Goal: Task Accomplishment & Management: Complete application form

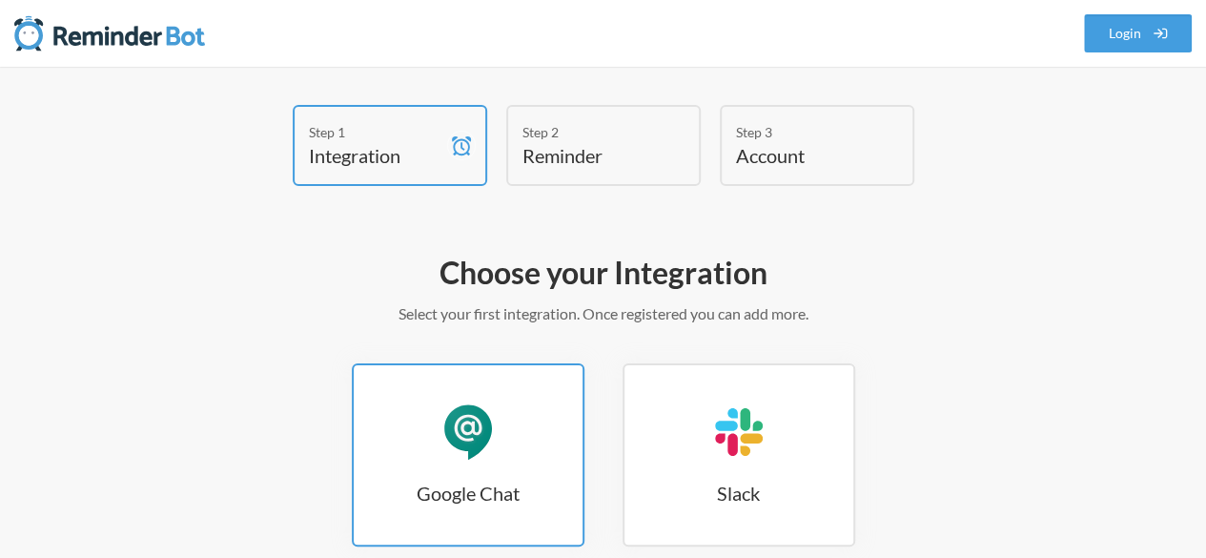
click at [479, 435] on div "Google Chat" at bounding box center [467, 431] width 57 height 57
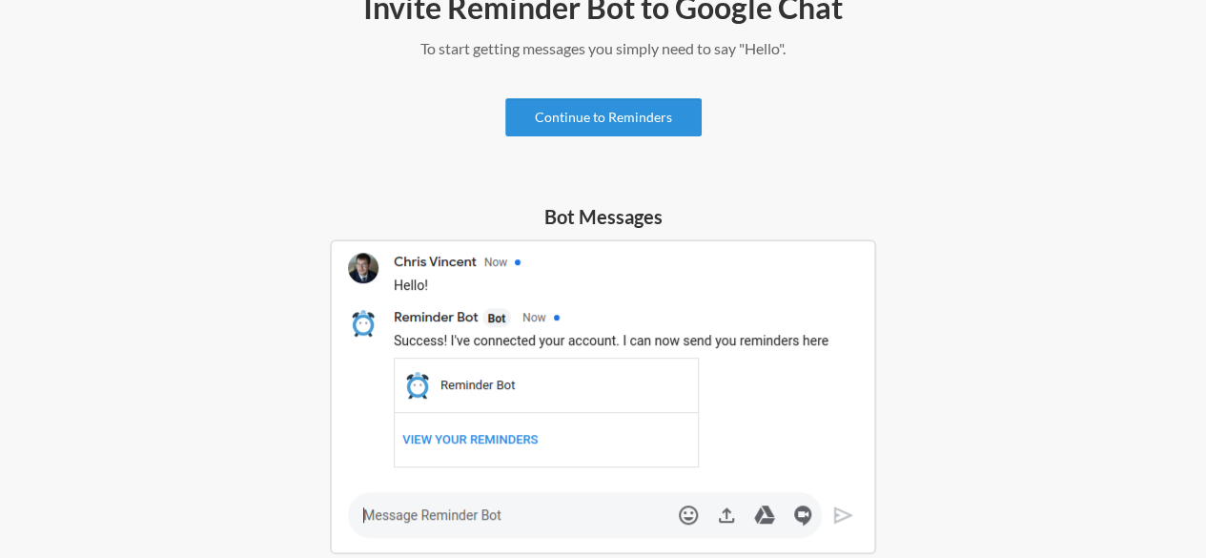
scroll to position [95, 0]
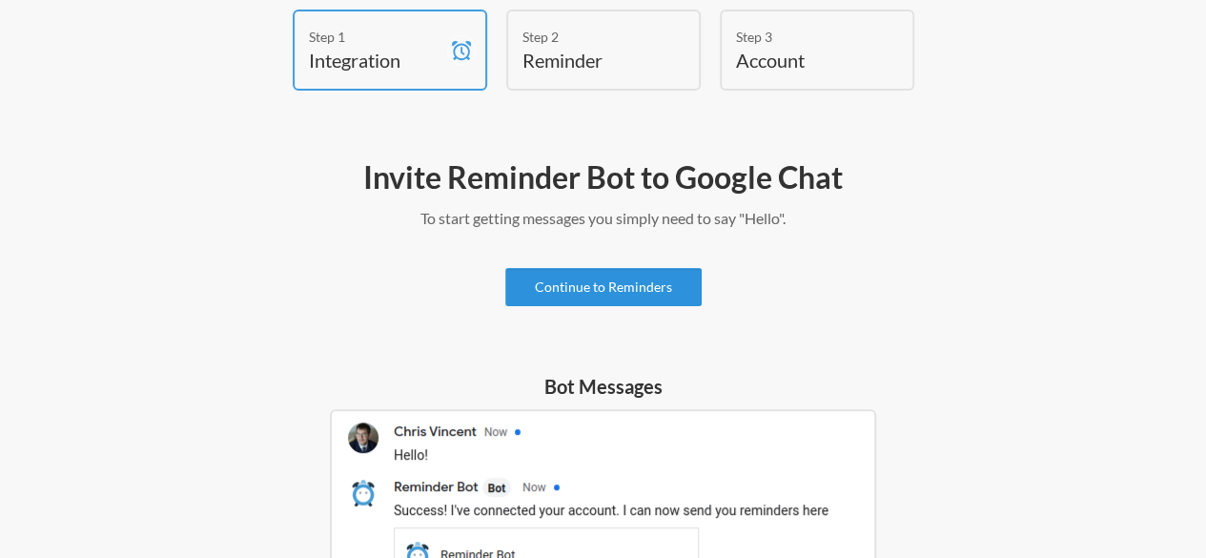
click at [592, 287] on link "Continue to Reminders" at bounding box center [603, 287] width 196 height 38
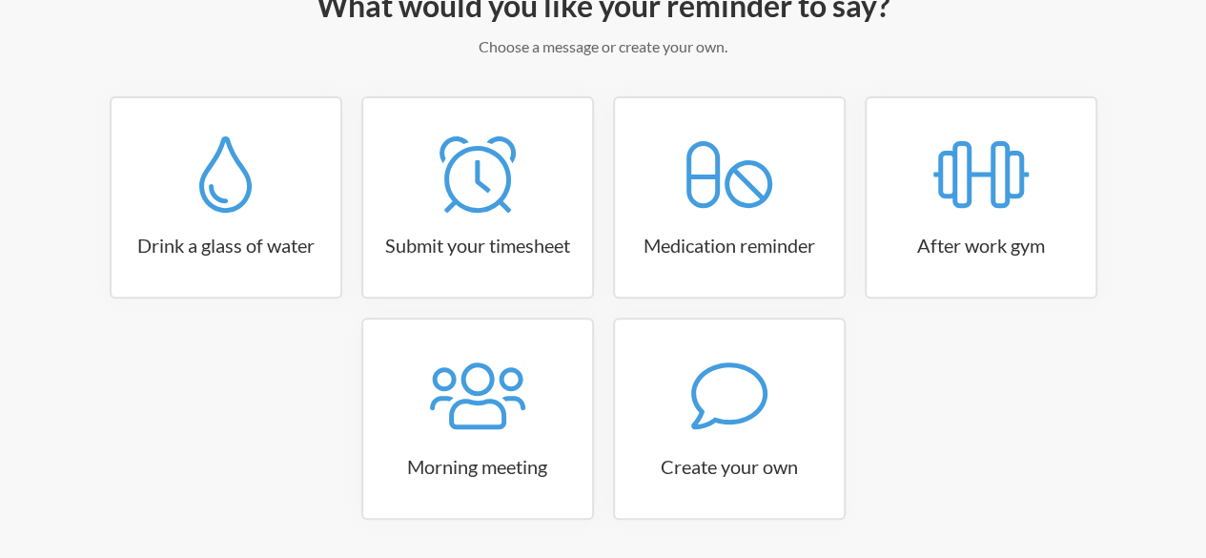
scroll to position [286, 0]
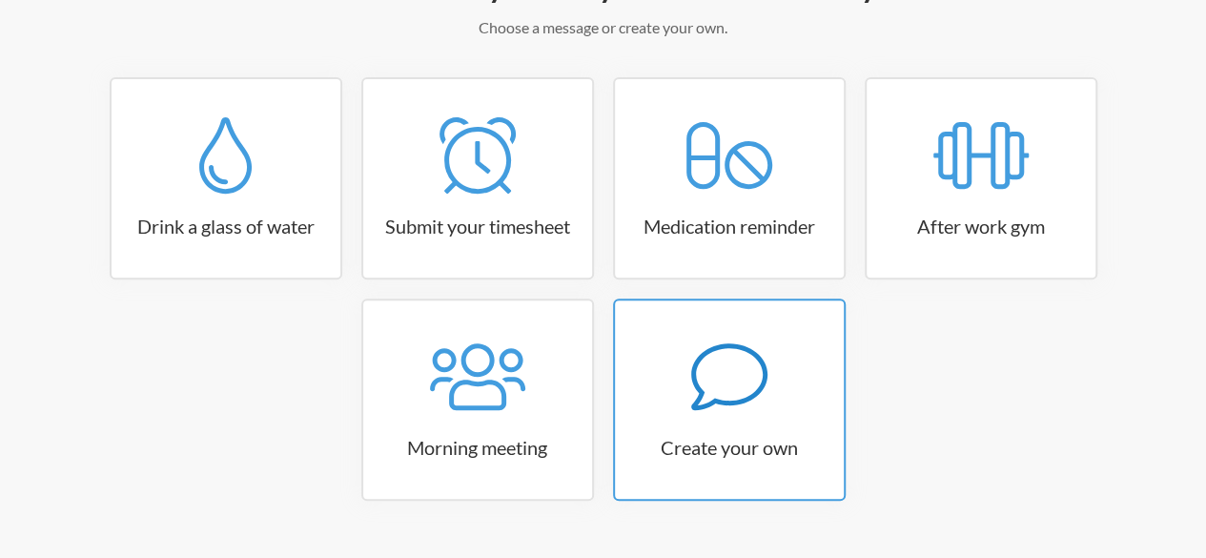
click at [672, 390] on div at bounding box center [729, 376] width 229 height 76
select select "09:30:00"
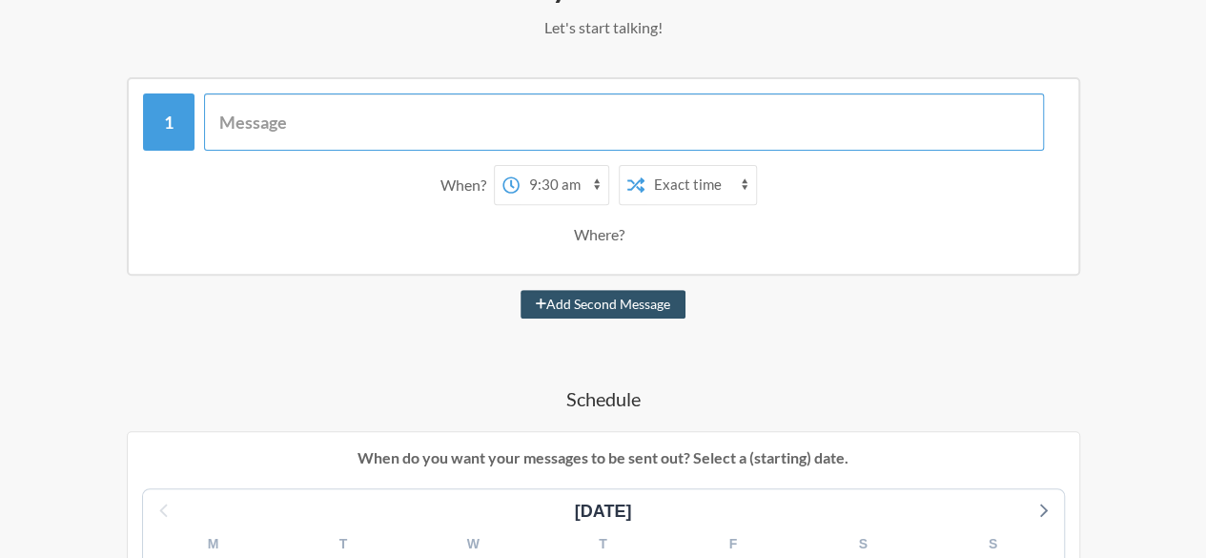
click at [366, 129] on input "text" at bounding box center [624, 121] width 840 height 57
type input "TimeSheet"
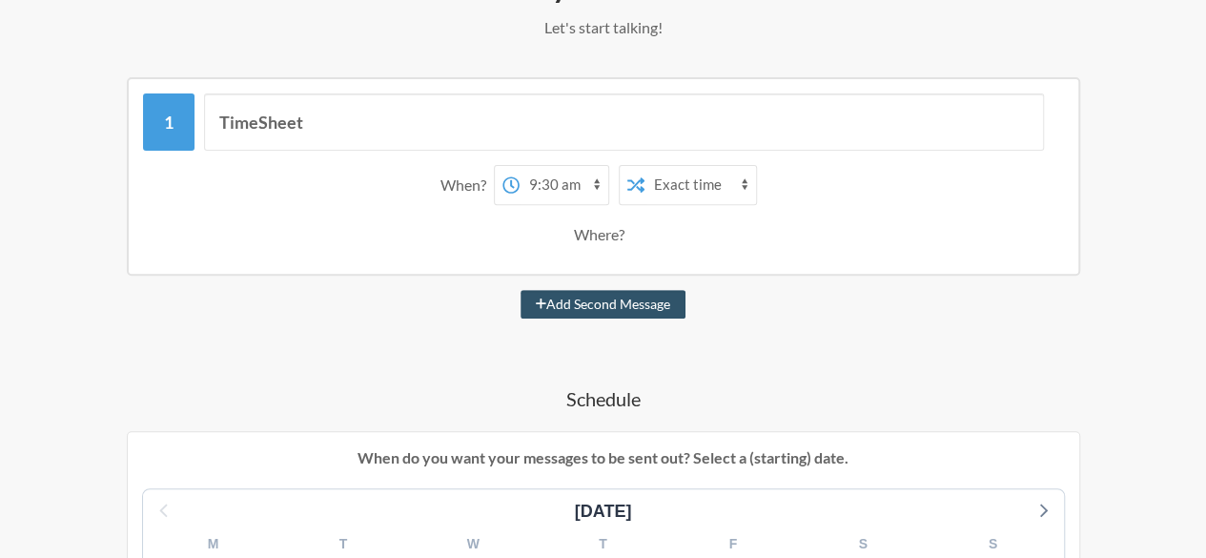
click at [593, 178] on select "12:00 am 12:15 am 12:30 am 12:45 am 1:00 am 1:15 am 1:30 am 1:45 am 2:00 am 2:1…" at bounding box center [563, 185] width 89 height 38
select select "18:30:00"
click at [519, 166] on select "12:00 am 12:15 am 12:30 am 12:45 am 1:00 am 1:15 am 1:30 am 1:45 am 2:00 am 2:1…" at bounding box center [563, 185] width 89 height 38
click at [605, 237] on div "Where?" at bounding box center [603, 234] width 58 height 40
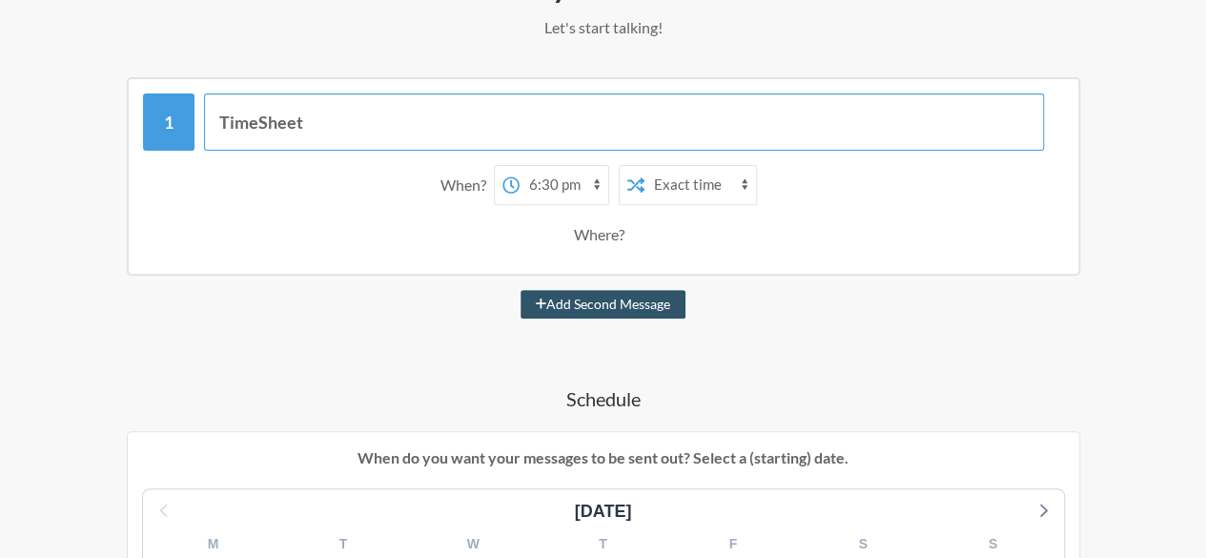
click at [341, 131] on input "TimeSheet" at bounding box center [624, 121] width 840 height 57
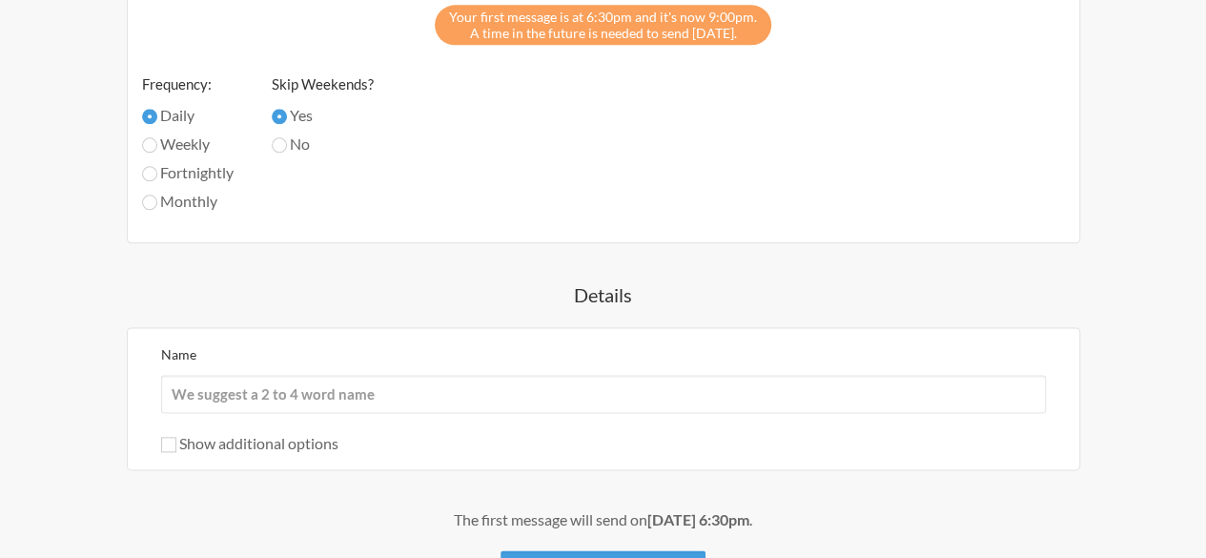
scroll to position [1048, 0]
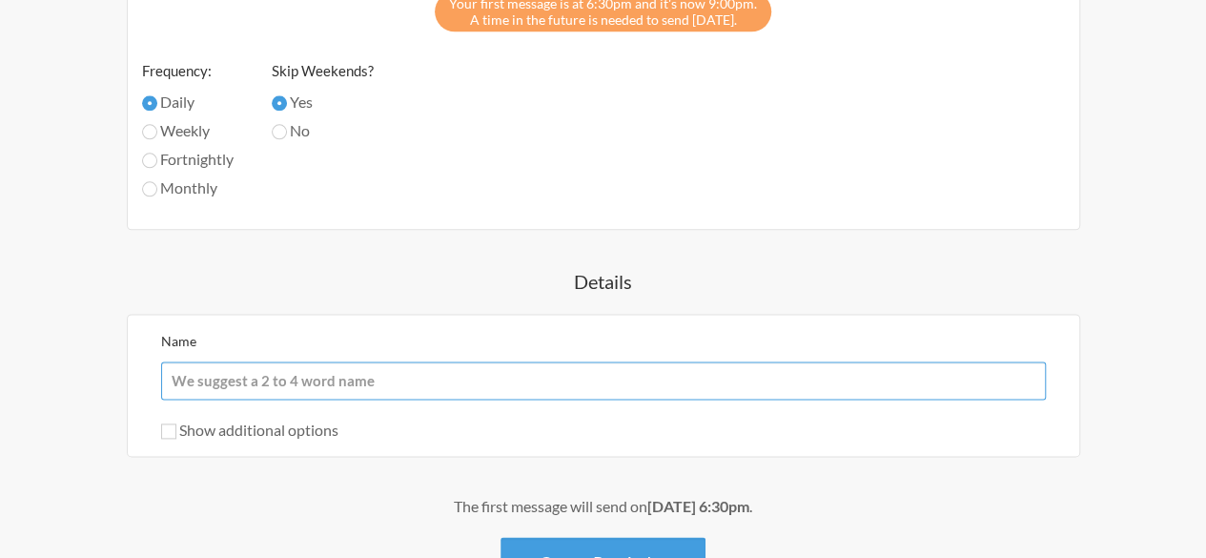
click at [453, 376] on input "Name" at bounding box center [603, 380] width 884 height 38
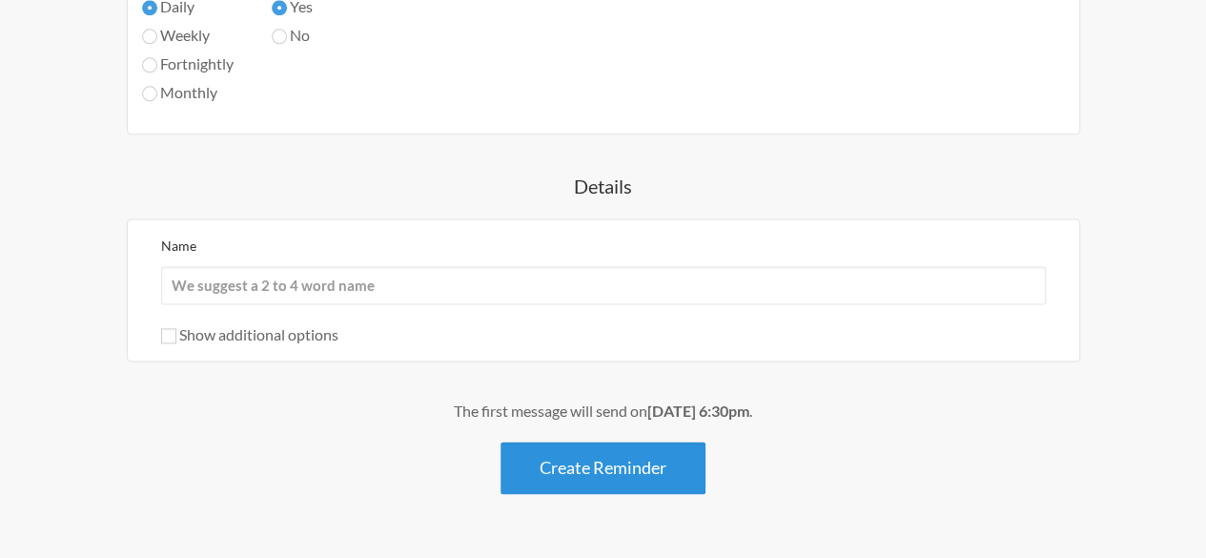
click at [563, 447] on button "Create Reminder" at bounding box center [602, 467] width 205 height 52
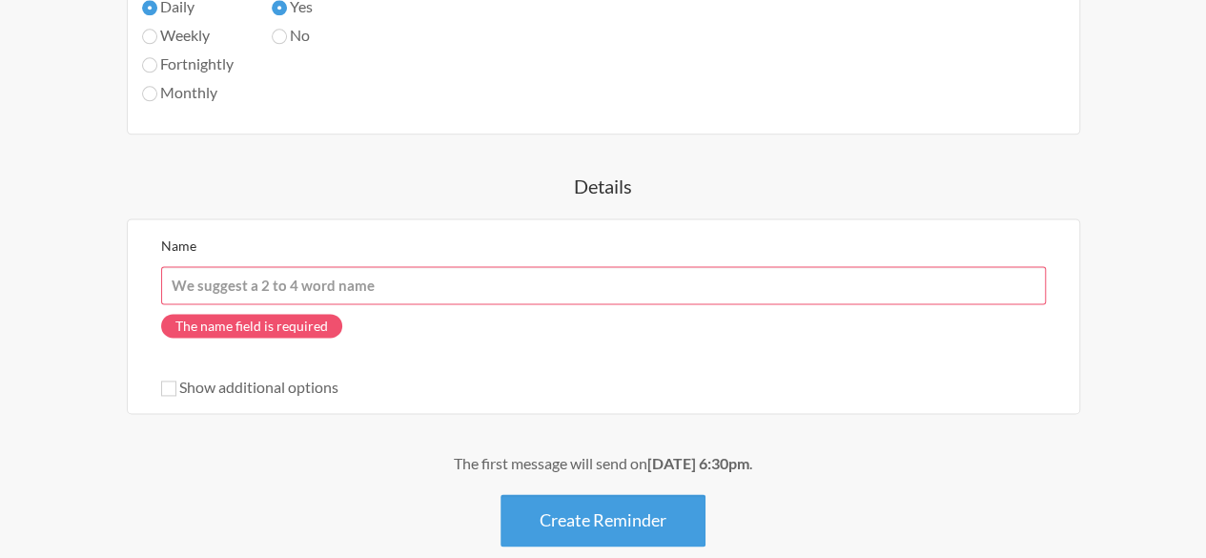
click at [280, 291] on input "Name" at bounding box center [603, 285] width 884 height 38
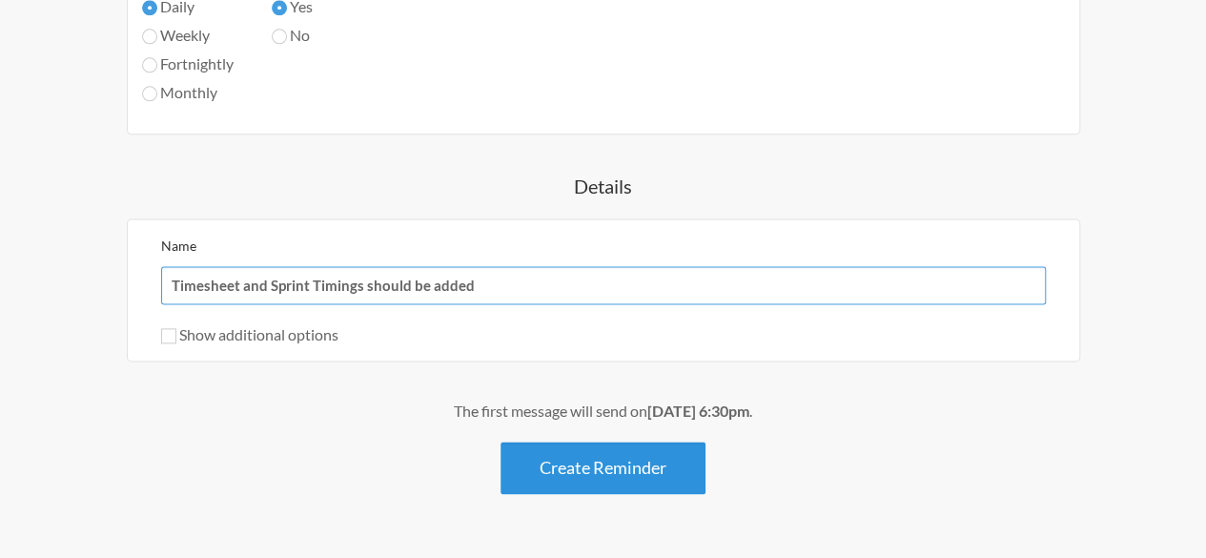
type input "Timesheet and Sprint Timings should be added"
click at [613, 460] on button "Create Reminder" at bounding box center [602, 467] width 205 height 52
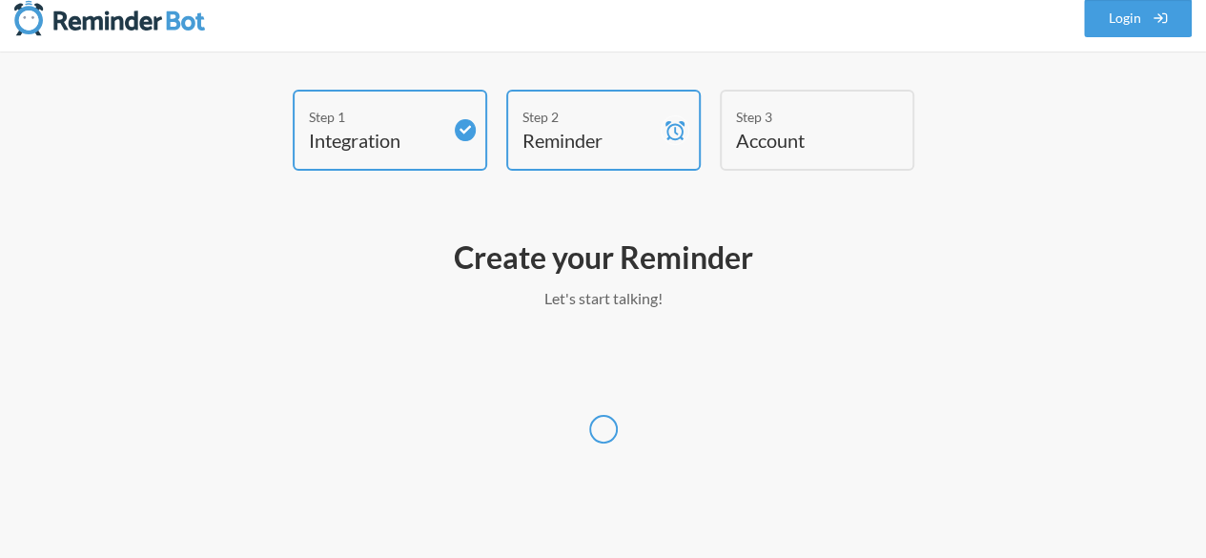
scroll to position [14, 0]
select select "UTC"
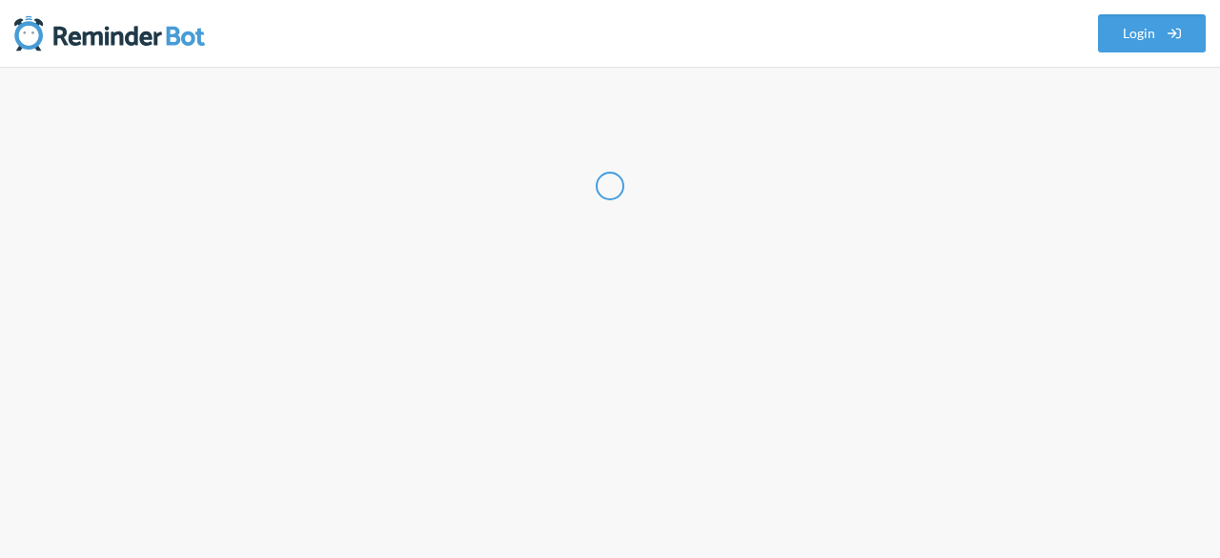
select select "IN"
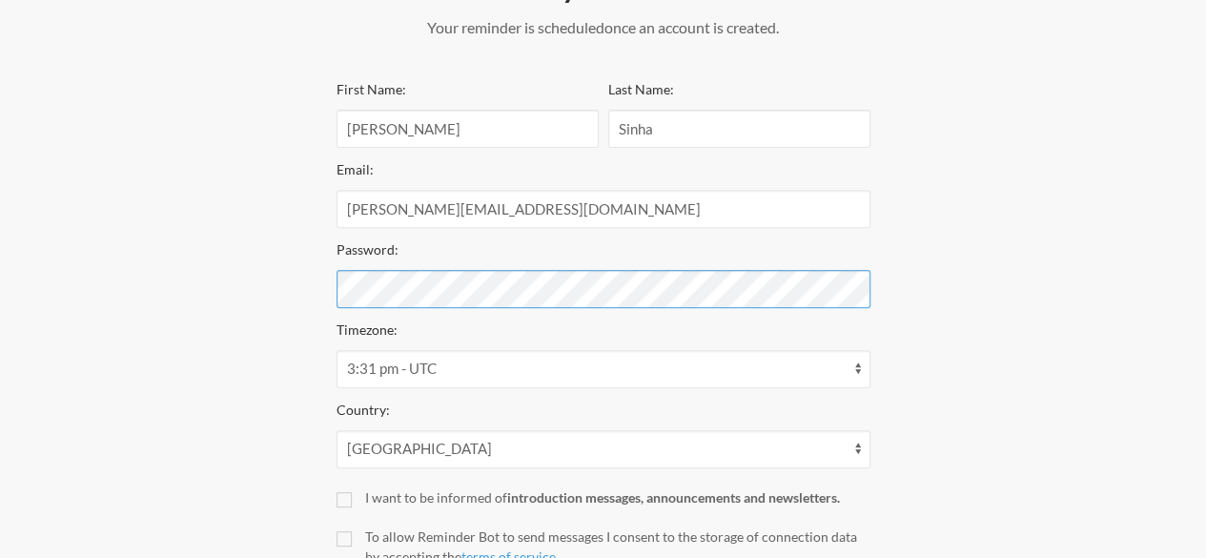
scroll to position [381, 0]
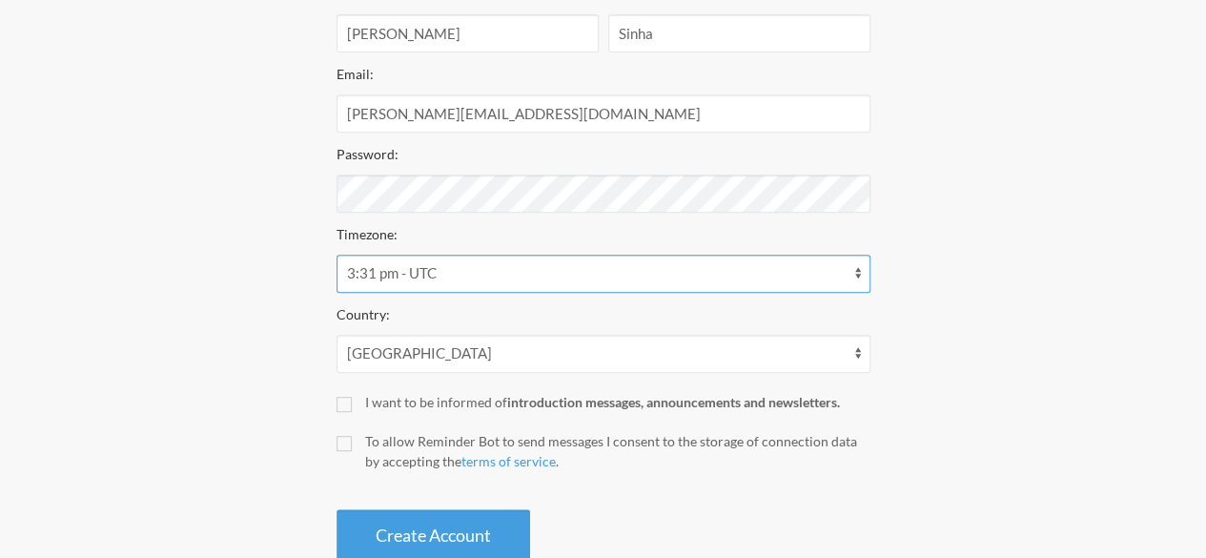
click at [635, 275] on select "12:16 am - [GEOGRAPHIC_DATA]/[GEOGRAPHIC_DATA] 12:31 am - [GEOGRAPHIC_DATA]/[GE…" at bounding box center [603, 273] width 534 height 38
click at [475, 323] on div "Country: [GEOGRAPHIC_DATA] [GEOGRAPHIC_DATA] [GEOGRAPHIC_DATA] [GEOGRAPHIC_DATA…" at bounding box center [603, 337] width 534 height 71
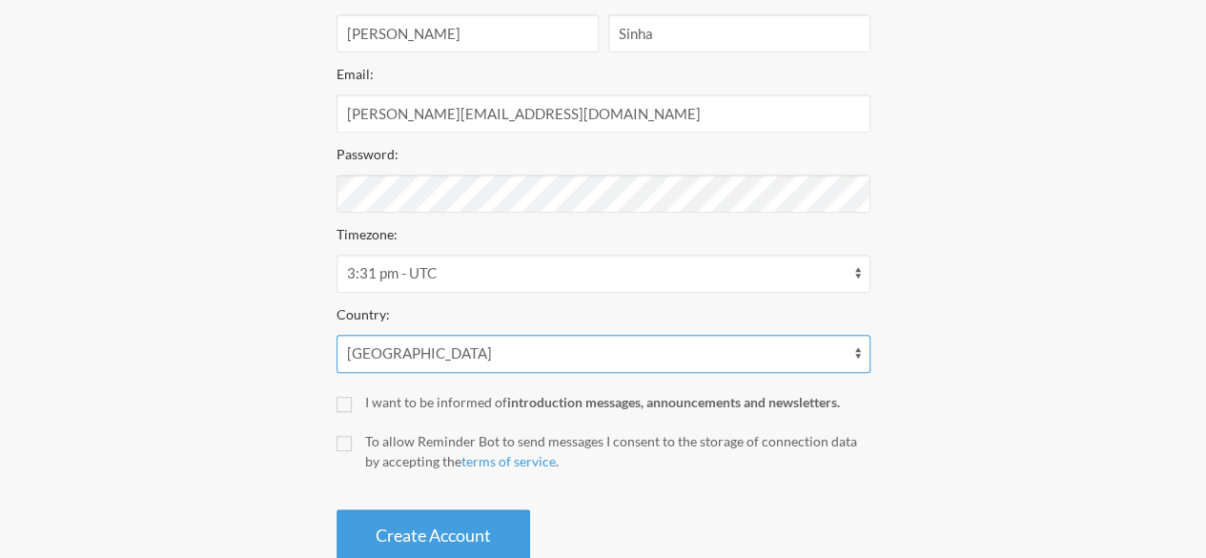
click at [426, 346] on select "[GEOGRAPHIC_DATA] [GEOGRAPHIC_DATA] [GEOGRAPHIC_DATA] [GEOGRAPHIC_DATA] [US_STA…" at bounding box center [603, 354] width 534 height 38
click at [427, 346] on select "[GEOGRAPHIC_DATA] [GEOGRAPHIC_DATA] [GEOGRAPHIC_DATA] [GEOGRAPHIC_DATA] [US_STA…" at bounding box center [603, 354] width 534 height 38
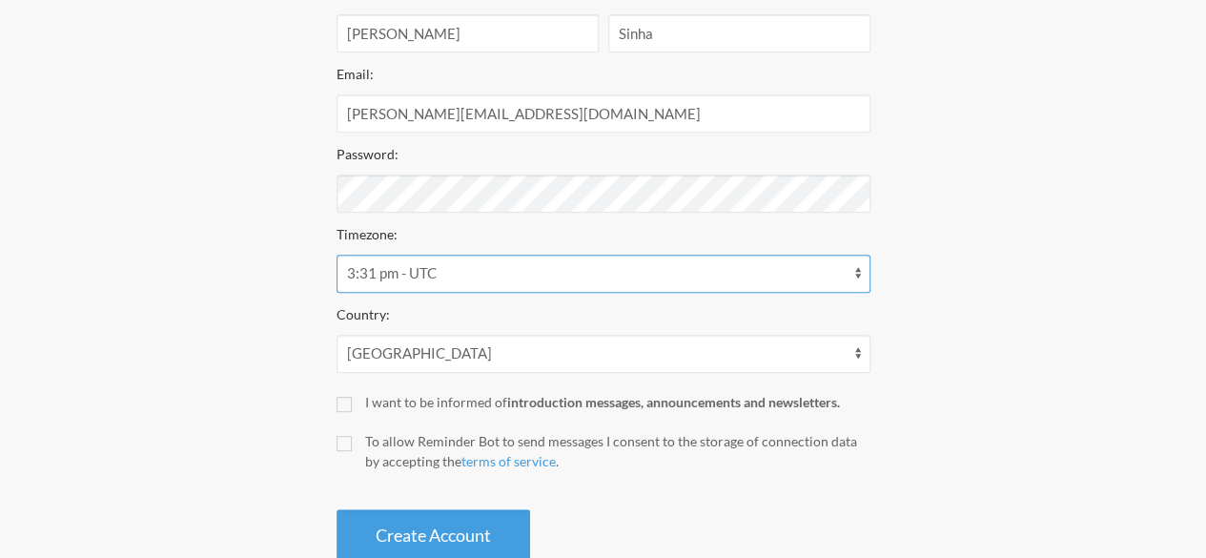
click at [452, 274] on select "12:16 am - [GEOGRAPHIC_DATA]/[GEOGRAPHIC_DATA] 12:31 am - [GEOGRAPHIC_DATA]/[GE…" at bounding box center [603, 273] width 534 height 38
click at [461, 280] on select "12:16 am - [GEOGRAPHIC_DATA]/[GEOGRAPHIC_DATA] 12:31 am - [GEOGRAPHIC_DATA]/[GE…" at bounding box center [603, 273] width 534 height 38
click at [816, 272] on select "12:16 am - [GEOGRAPHIC_DATA]/[GEOGRAPHIC_DATA] 12:31 am - [GEOGRAPHIC_DATA]/[GE…" at bounding box center [603, 273] width 534 height 38
click at [336, 254] on select "12:16 am - [GEOGRAPHIC_DATA]/[GEOGRAPHIC_DATA] 12:31 am - [GEOGRAPHIC_DATA]/[GE…" at bounding box center [603, 273] width 534 height 38
click at [551, 261] on select "12:17 am - [GEOGRAPHIC_DATA]/[GEOGRAPHIC_DATA] 12:32 am - [GEOGRAPHIC_DATA]/[GE…" at bounding box center [603, 273] width 534 height 38
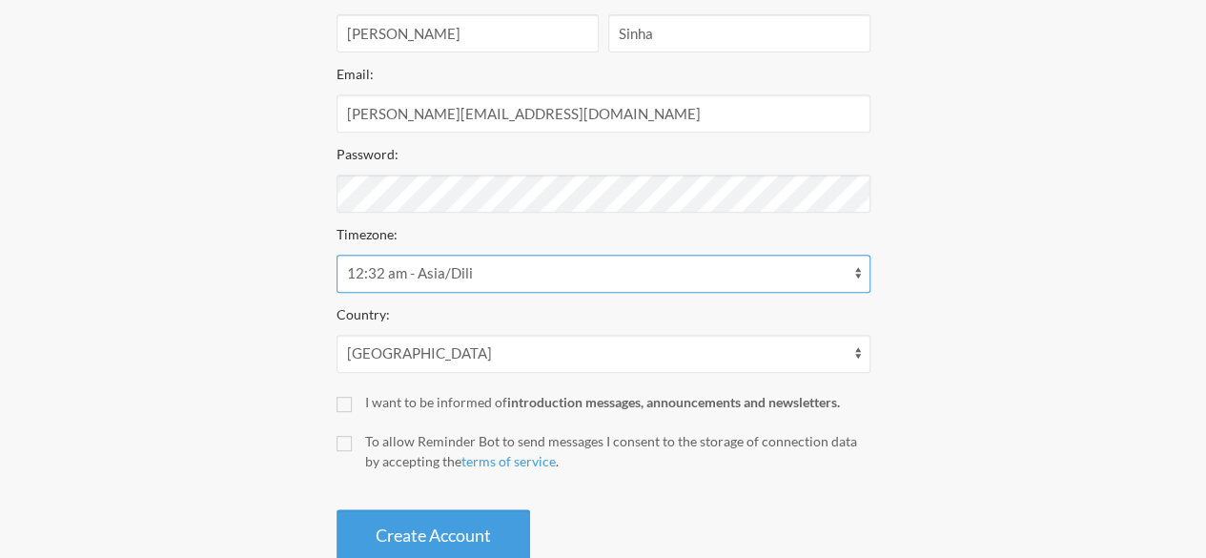
select select "[GEOGRAPHIC_DATA]/[GEOGRAPHIC_DATA]"
click at [336, 254] on select "12:17 am - [GEOGRAPHIC_DATA]/[GEOGRAPHIC_DATA] 12:32 am - [GEOGRAPHIC_DATA]/[GE…" at bounding box center [603, 273] width 534 height 38
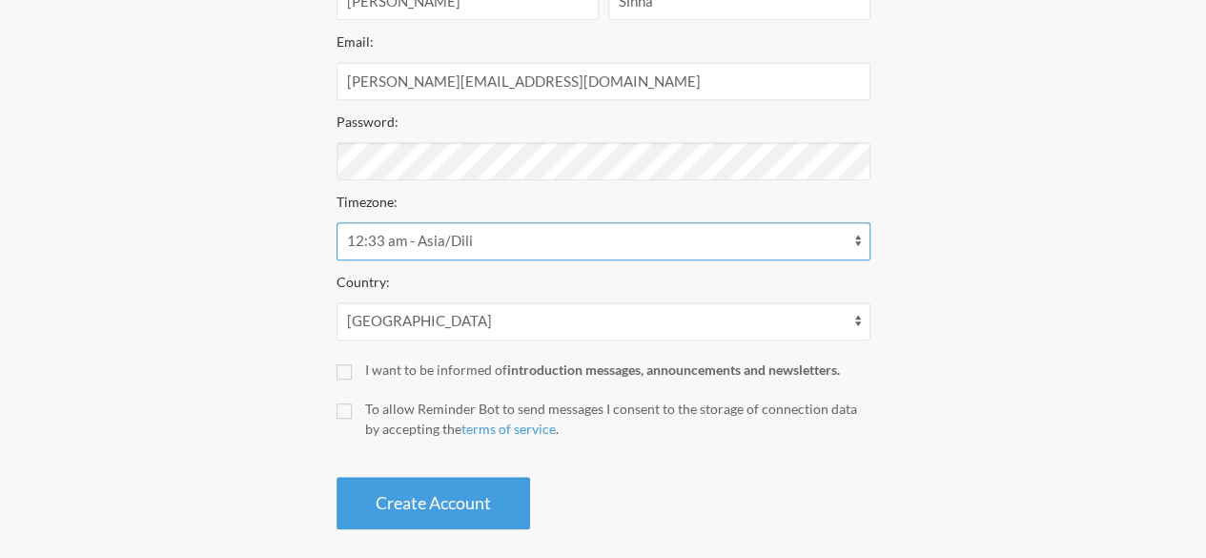
scroll to position [431, 0]
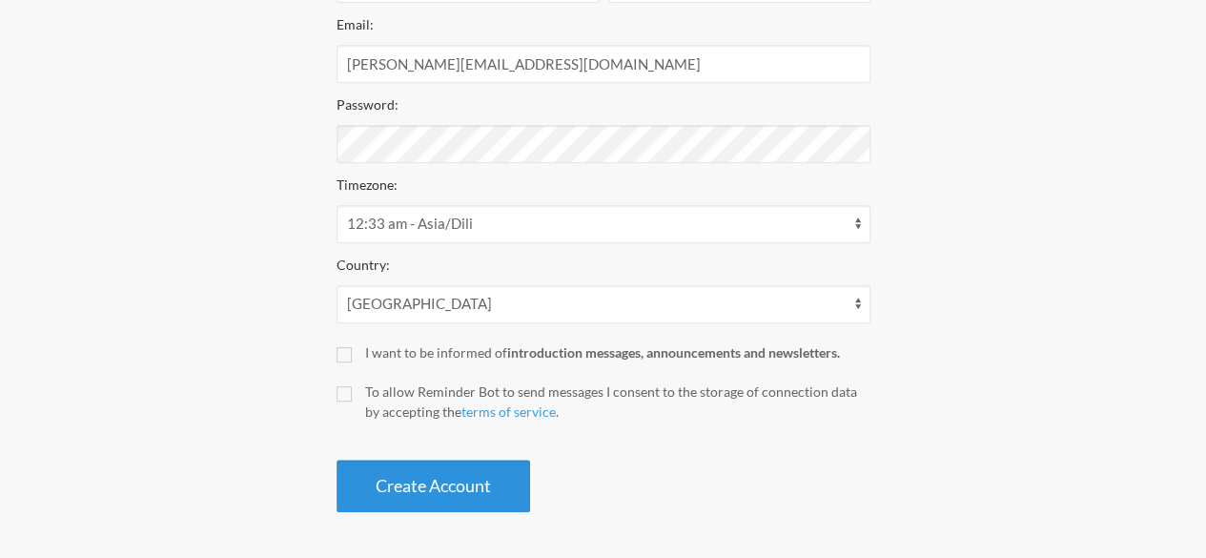
click at [456, 480] on button "Create Account" at bounding box center [432, 485] width 193 height 52
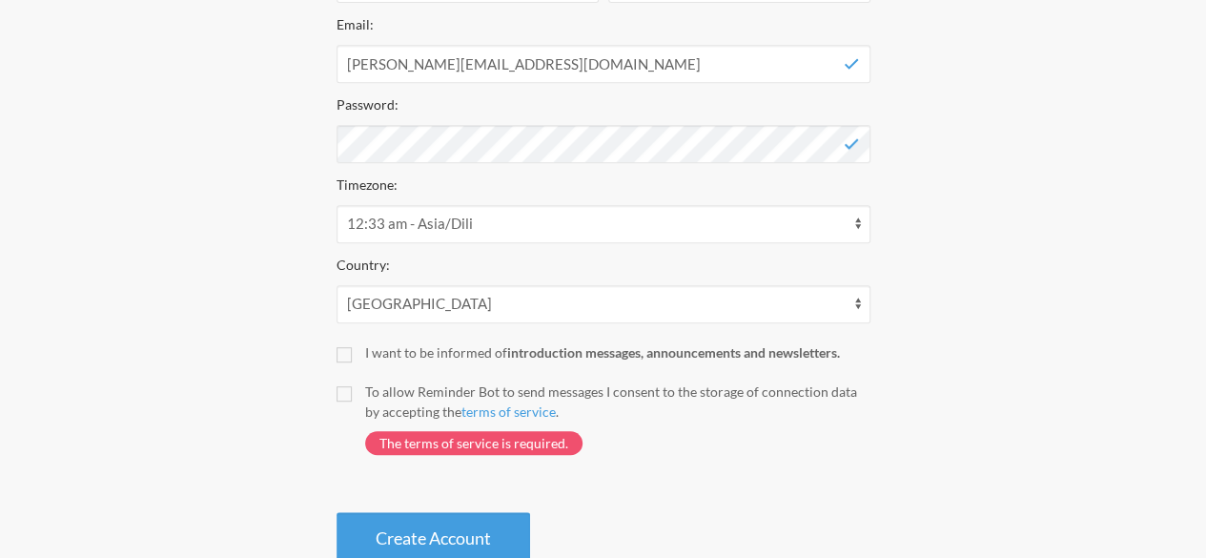
scroll to position [0, 0]
